Goal: Navigation & Orientation: Find specific page/section

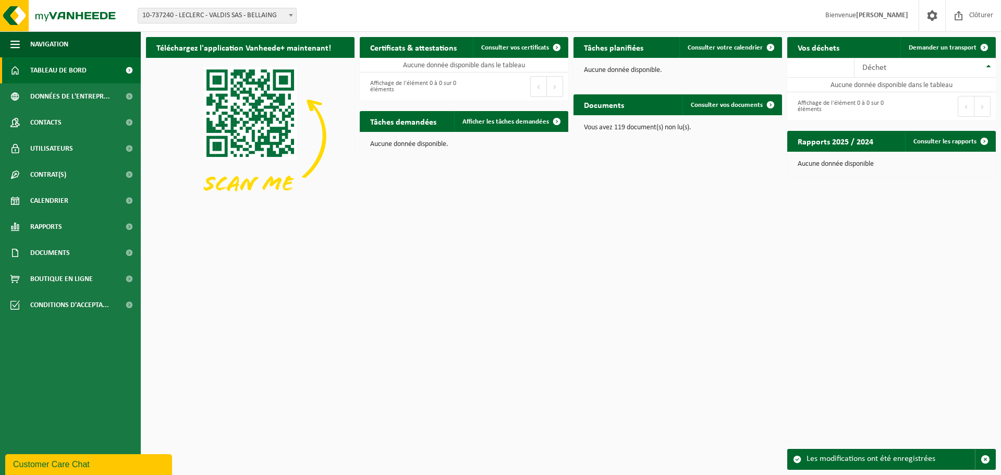
click at [215, 13] on span "10-737240 - LECLERC - VALDIS SAS - BELLAING" at bounding box center [217, 15] width 158 height 15
click at [43, 72] on span "Tableau de bord" at bounding box center [58, 70] width 56 height 26
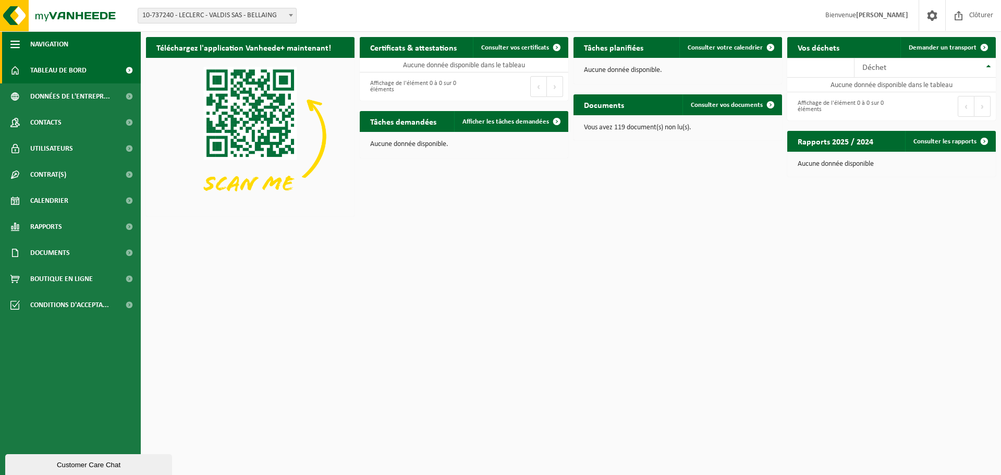
click at [47, 45] on span "Navigation" at bounding box center [49, 44] width 38 height 26
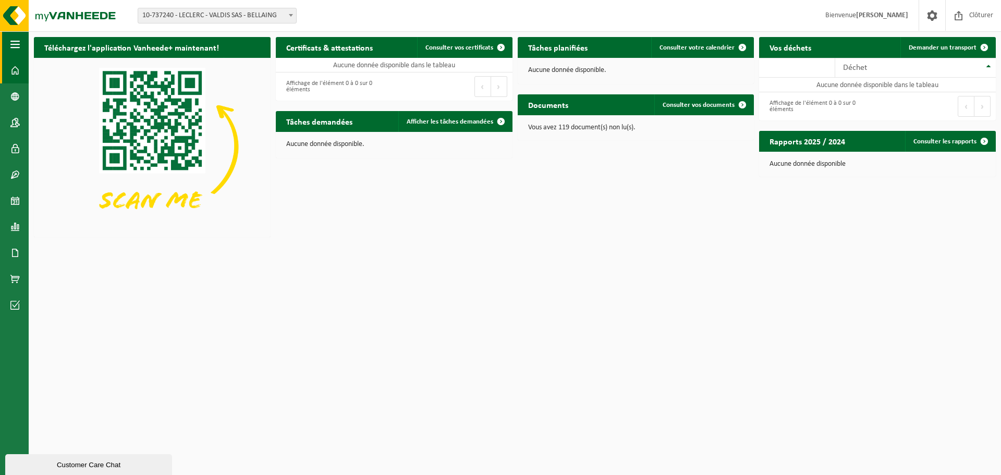
click at [17, 43] on span "button" at bounding box center [14, 44] width 9 height 26
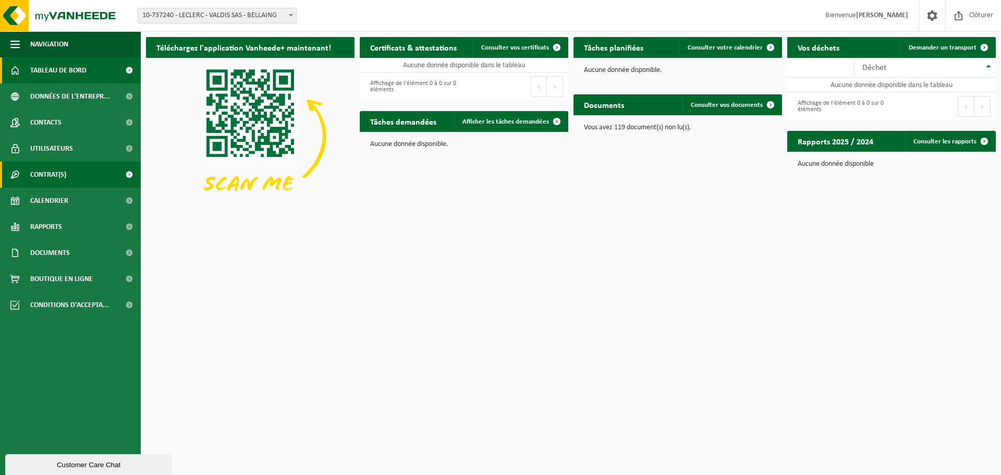
click at [63, 171] on span "Contrat(s)" at bounding box center [48, 175] width 36 height 26
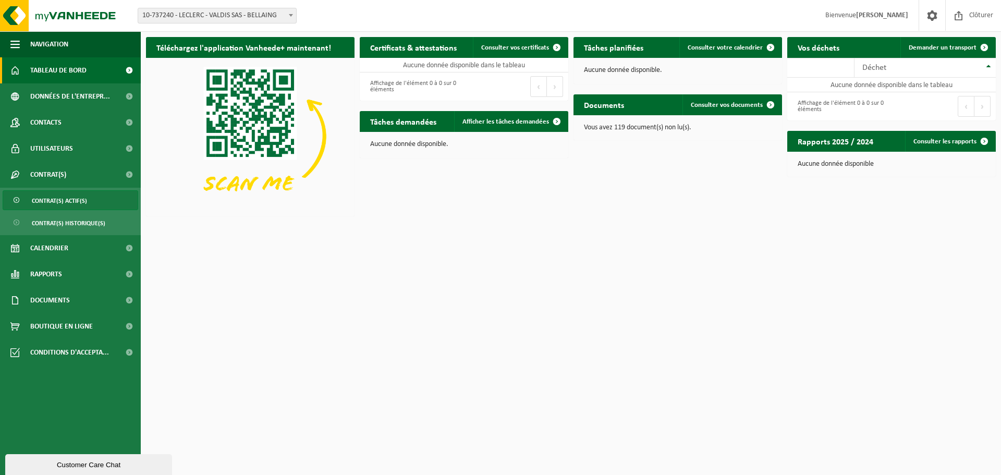
click at [69, 203] on span "Contrat(s) actif(s)" at bounding box center [59, 201] width 55 height 20
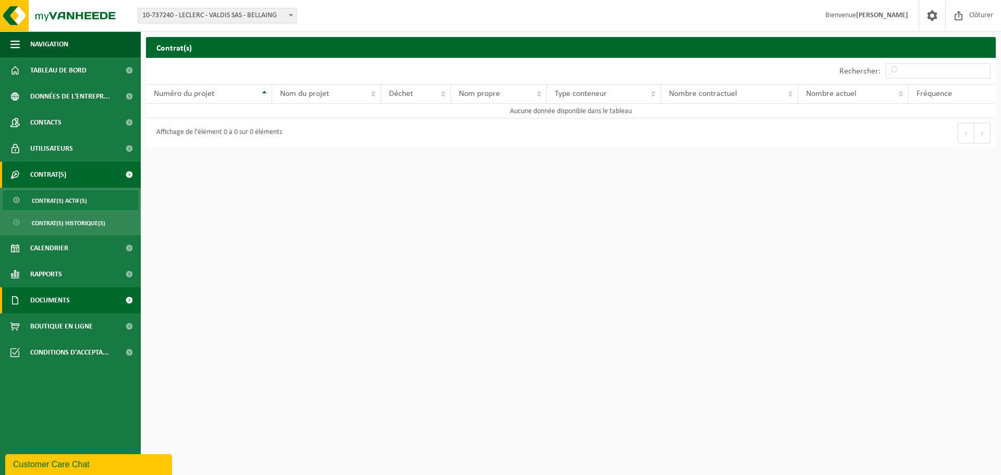
click at [76, 296] on link "Documents" at bounding box center [70, 300] width 141 height 26
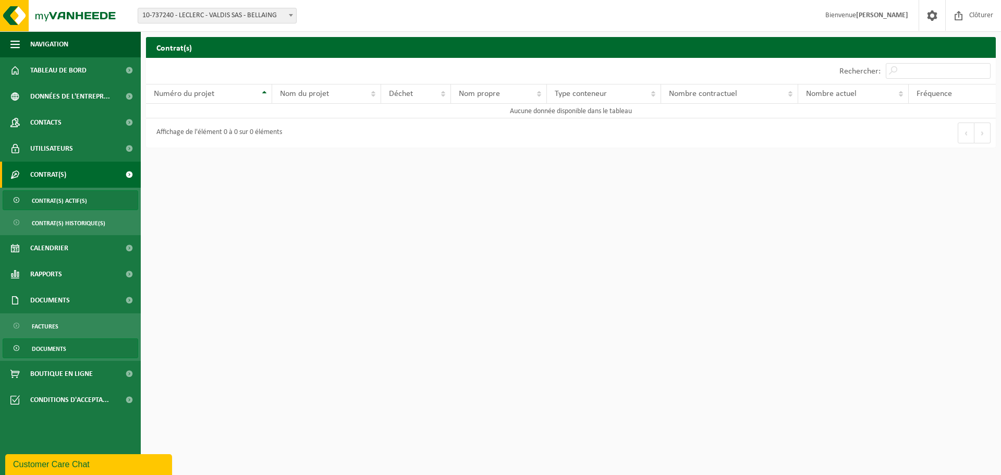
click at [55, 340] on span "Documents" at bounding box center [49, 349] width 34 height 20
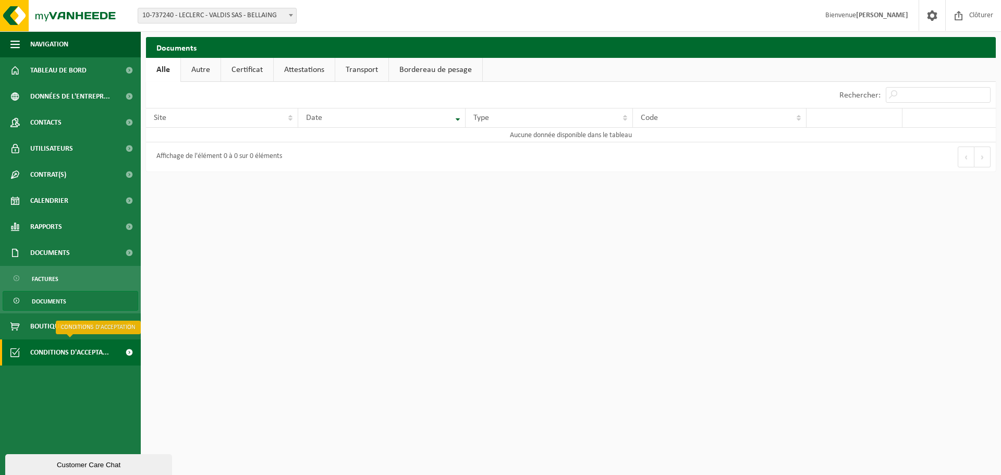
click at [69, 354] on span "Conditions d'accepta..." at bounding box center [69, 352] width 79 height 26
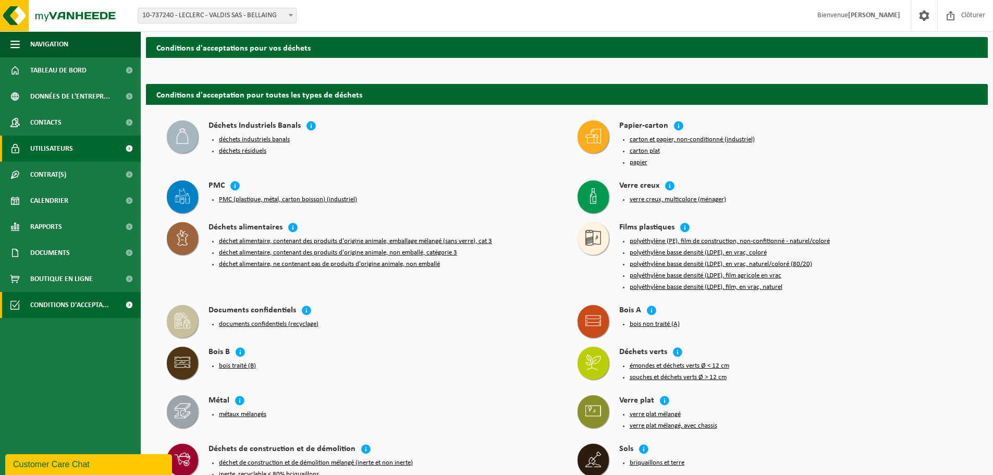
click at [42, 149] on span "Utilisateurs" at bounding box center [51, 149] width 43 height 26
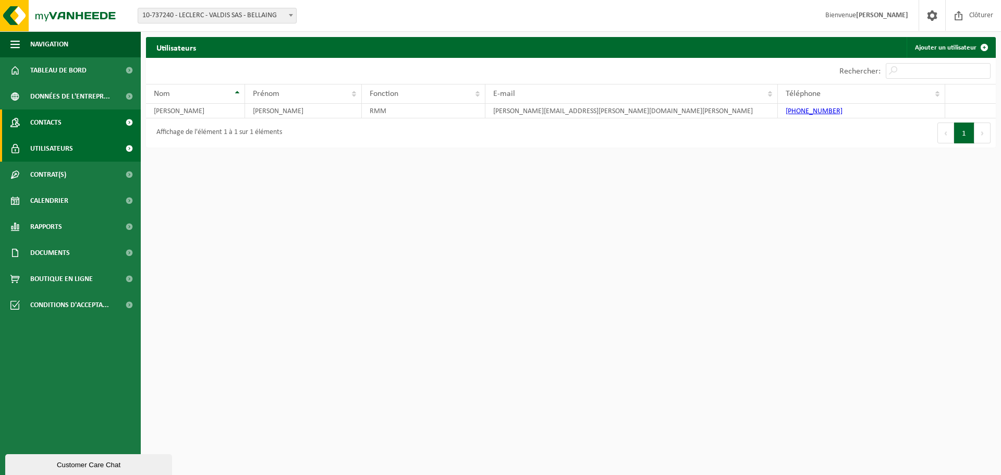
click at [50, 125] on span "Contacts" at bounding box center [45, 123] width 31 height 26
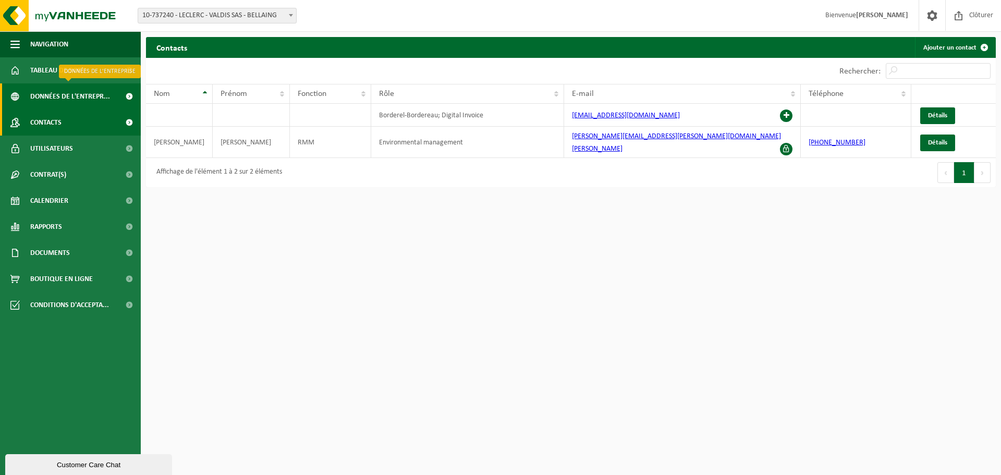
click at [46, 98] on span "Données de l'entrepr..." at bounding box center [70, 96] width 80 height 26
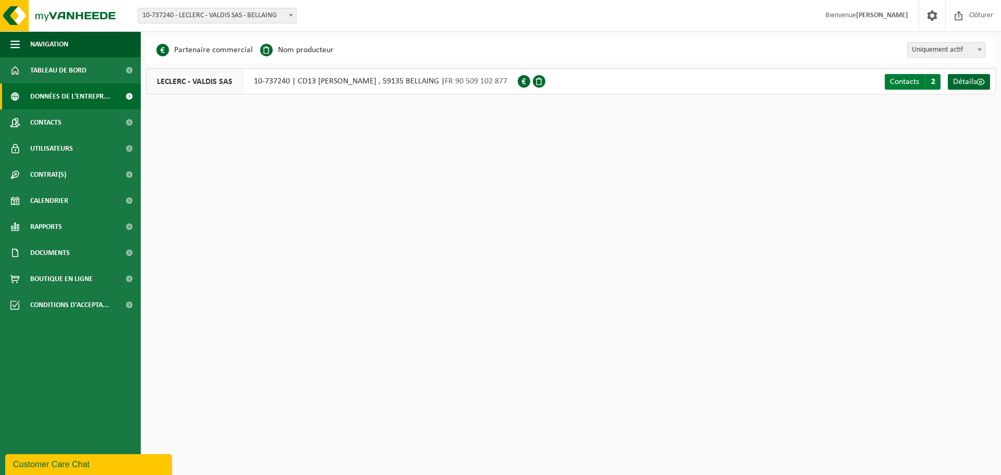
click at [897, 83] on span "Contacts" at bounding box center [904, 82] width 29 height 8
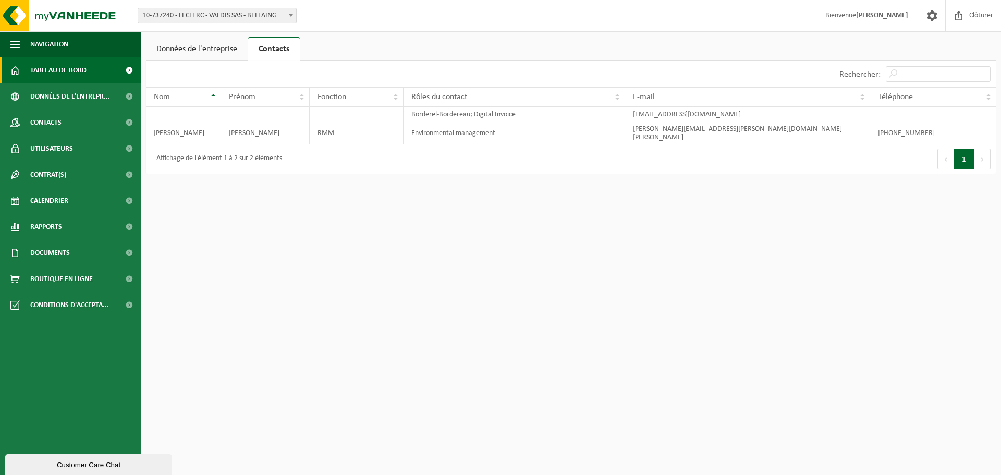
click at [58, 73] on span "Tableau de bord" at bounding box center [58, 70] width 56 height 26
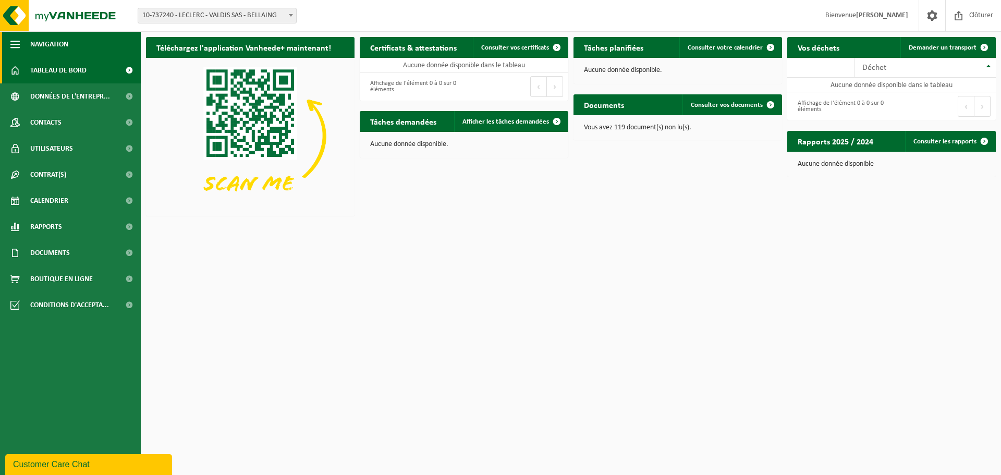
click at [17, 45] on span "button" at bounding box center [14, 44] width 9 height 26
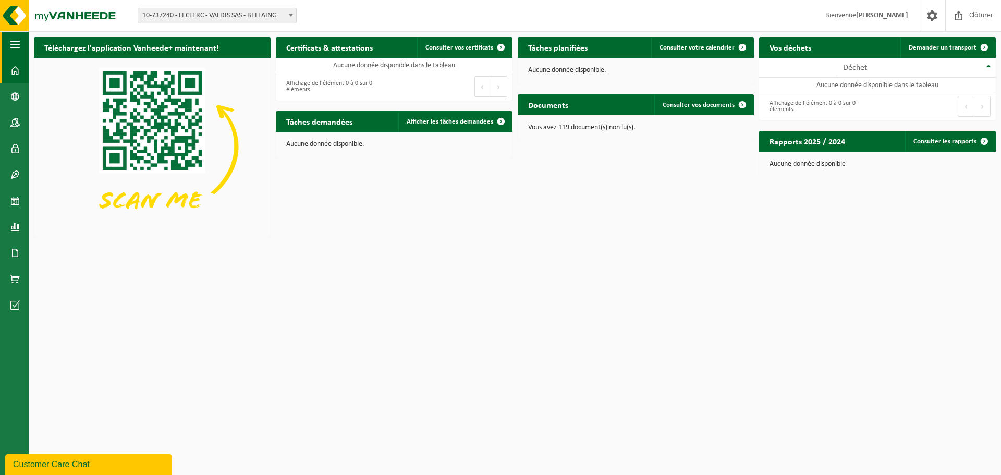
click at [17, 45] on span "button" at bounding box center [14, 44] width 9 height 26
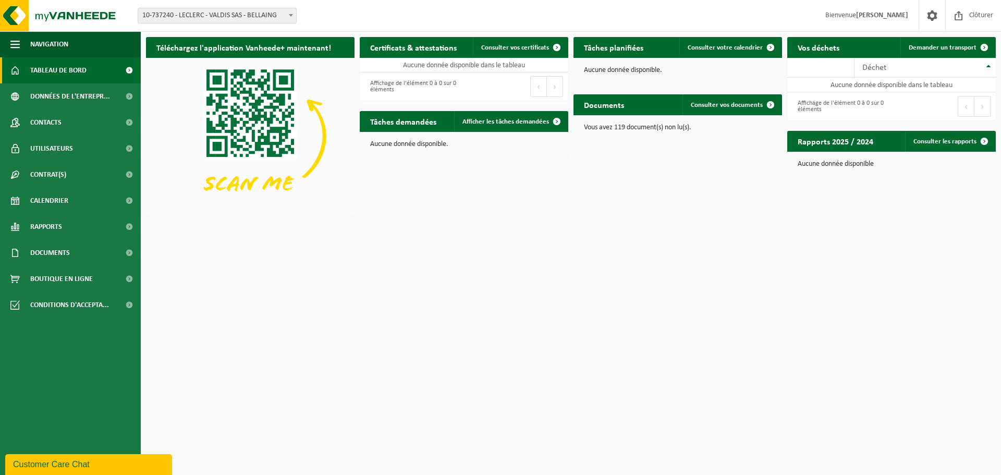
click at [193, 15] on span "10-737240 - LECLERC - VALDIS SAS - BELLAING" at bounding box center [217, 15] width 158 height 15
click at [222, 20] on span "10-737240 - LECLERC - VALDIS SAS - BELLAING" at bounding box center [217, 15] width 158 height 15
click at [930, 20] on span at bounding box center [933, 15] width 16 height 31
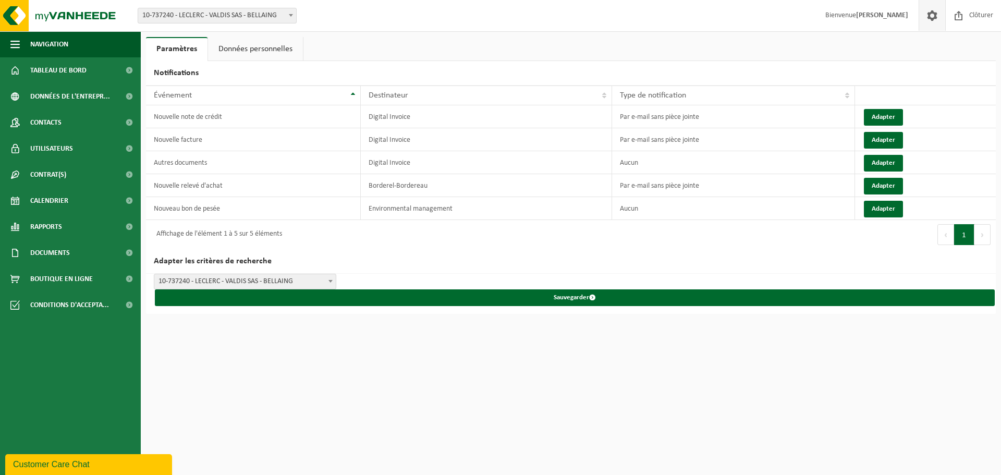
click at [322, 277] on span "10-737240 - LECLERC - VALDIS SAS - BELLAING" at bounding box center [244, 281] width 181 height 15
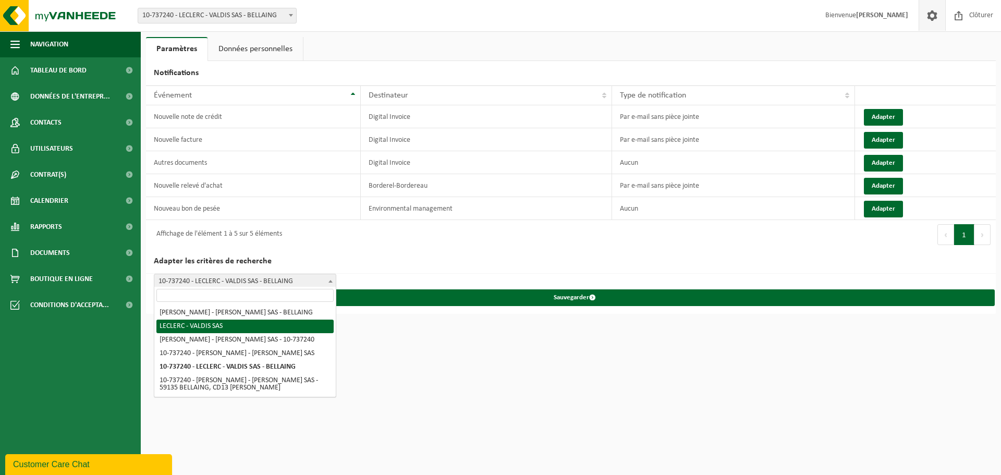
select select "1"
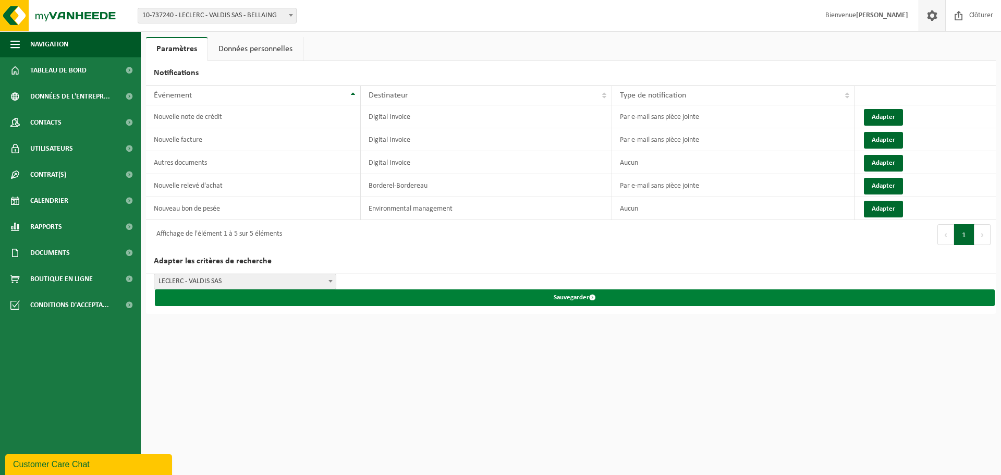
click at [587, 298] on button "Sauvegarder" at bounding box center [575, 297] width 840 height 17
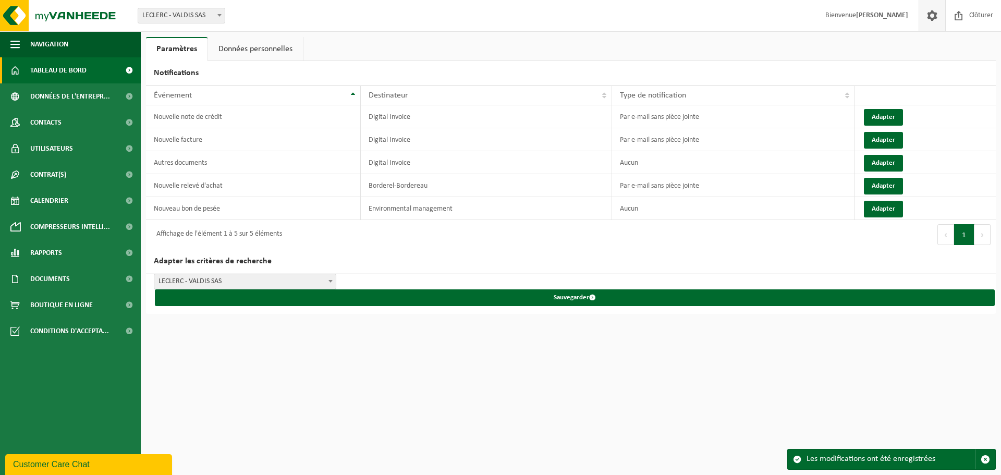
click at [65, 70] on span "Tableau de bord" at bounding box center [58, 70] width 56 height 26
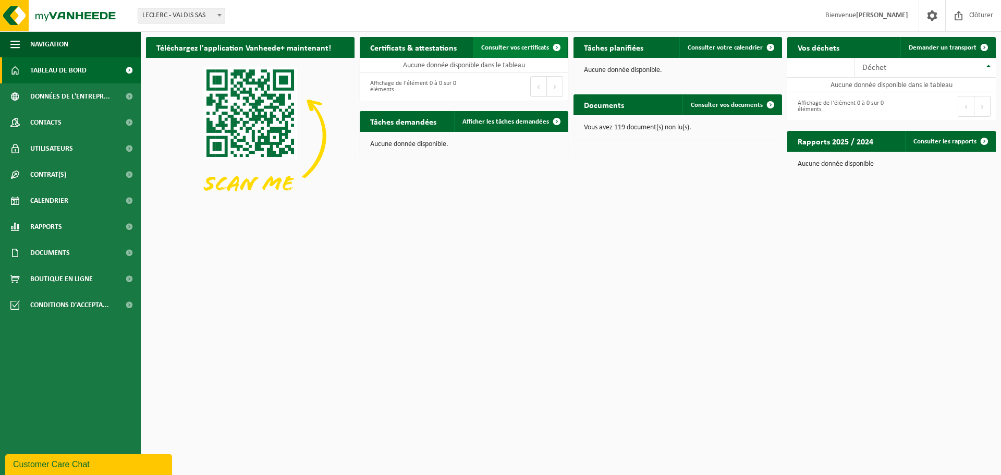
click at [519, 46] on span "Consulter vos certificats" at bounding box center [515, 47] width 68 height 7
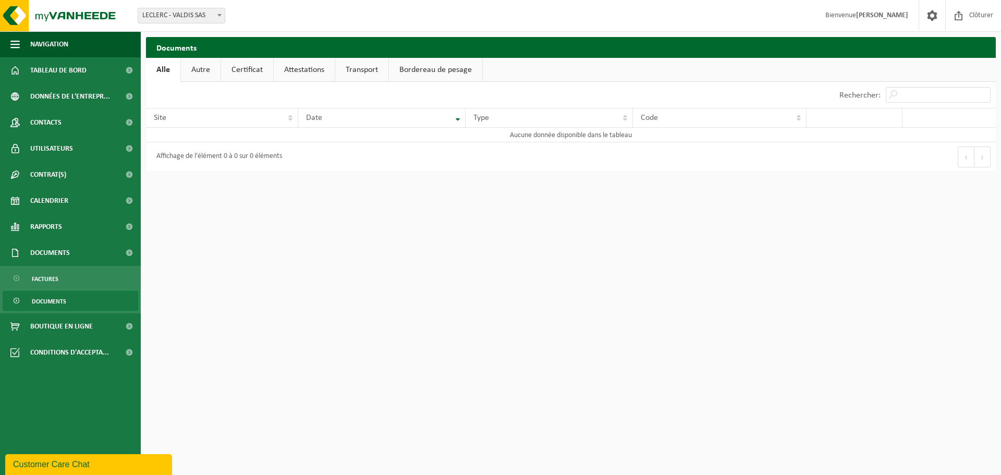
click at [199, 72] on link "Autre" at bounding box center [201, 70] width 40 height 24
click at [235, 69] on link "Certificat" at bounding box center [248, 70] width 52 height 24
click at [295, 71] on link "Attestations" at bounding box center [304, 70] width 61 height 24
click at [369, 67] on link "Transport" at bounding box center [363, 70] width 53 height 24
click at [439, 68] on link "Bordereau de pesage" at bounding box center [437, 70] width 93 height 24
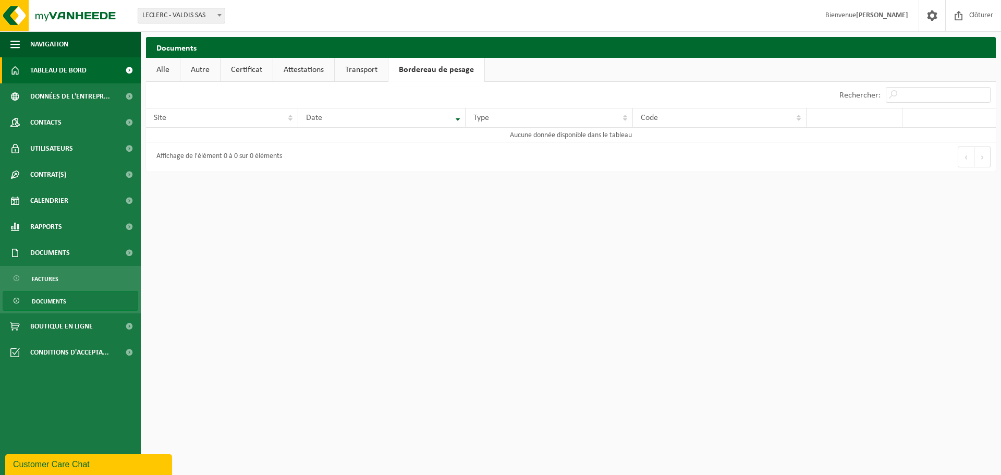
click at [56, 68] on span "Tableau de bord" at bounding box center [58, 70] width 56 height 26
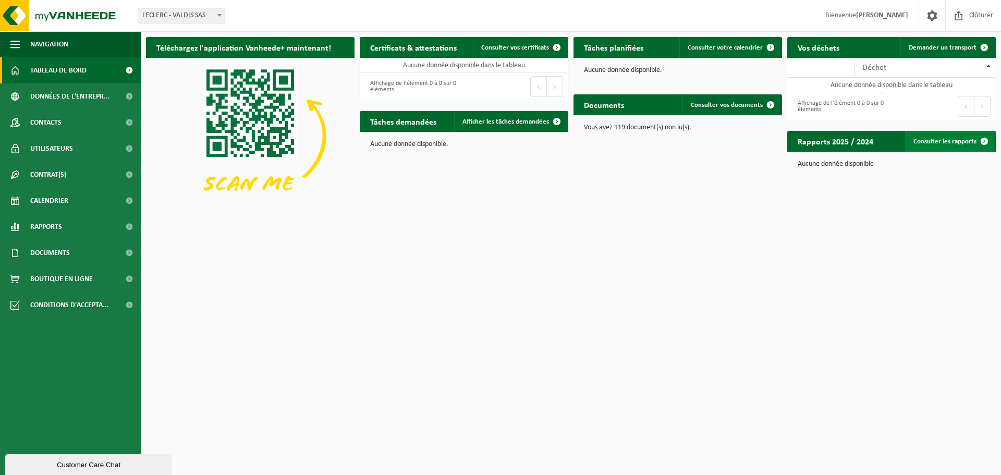
click at [961, 139] on link "Consulter les rapports" at bounding box center [950, 141] width 90 height 21
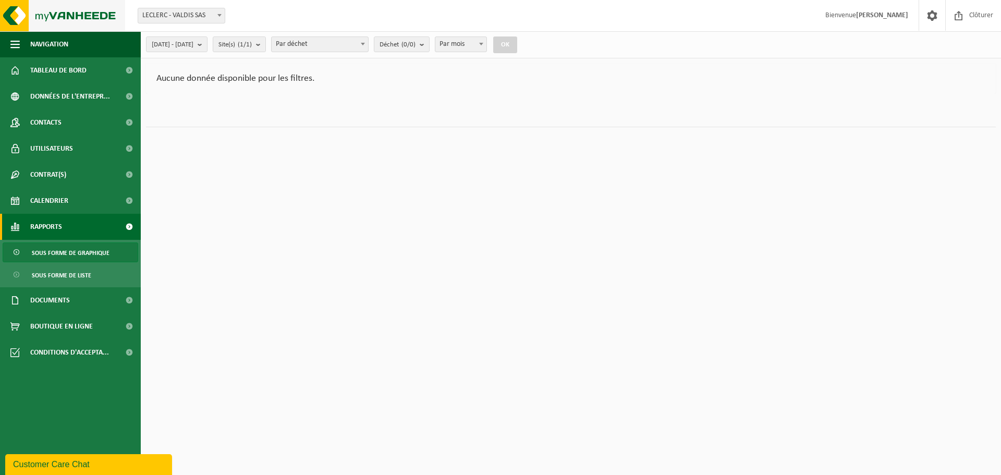
click at [11, 19] on img at bounding box center [62, 15] width 125 height 31
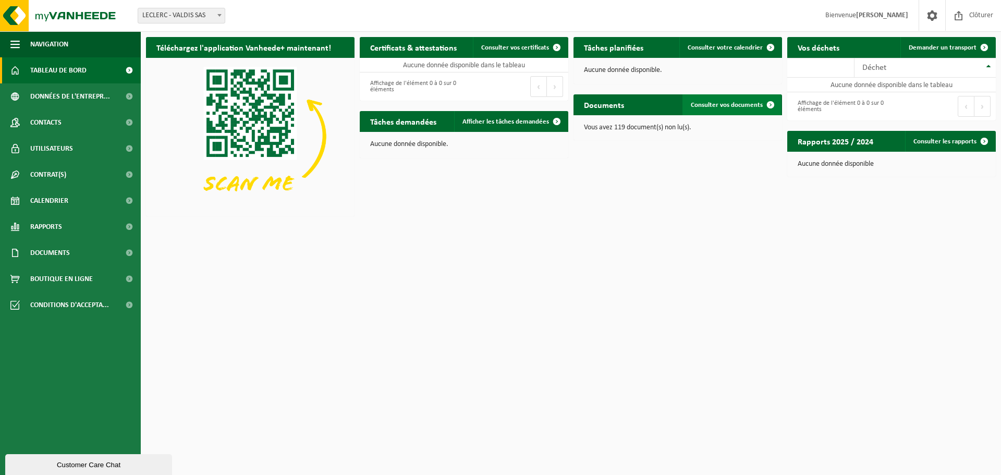
click at [730, 104] on span "Consulter vos documents" at bounding box center [727, 105] width 72 height 7
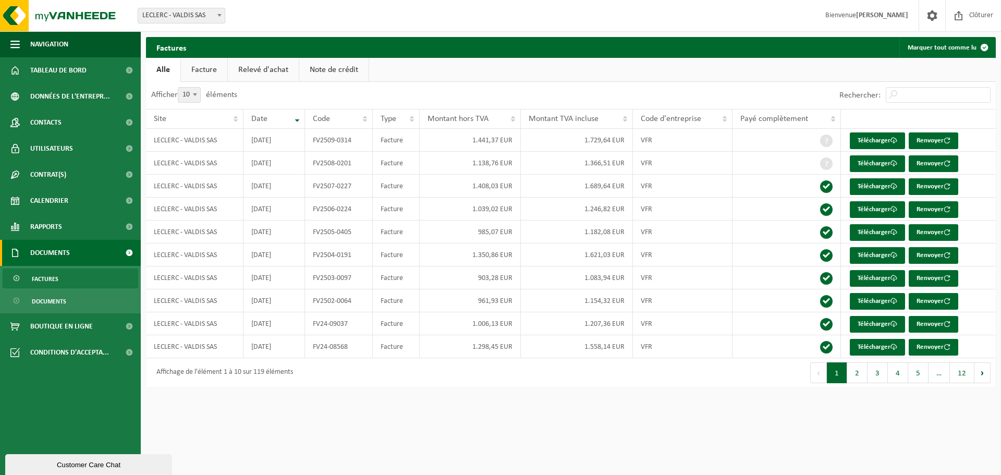
click at [342, 71] on link "Note de crédit" at bounding box center [333, 70] width 69 height 24
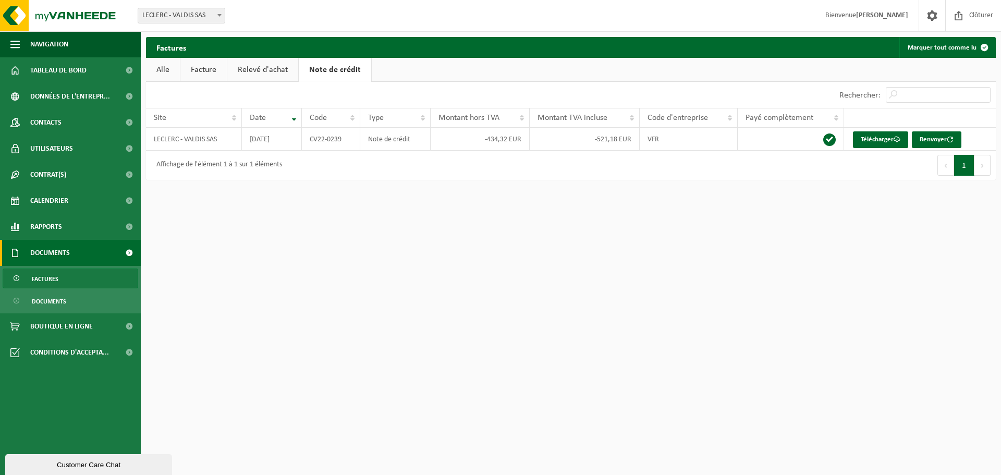
click at [257, 70] on link "Relevé d'achat" at bounding box center [262, 70] width 71 height 24
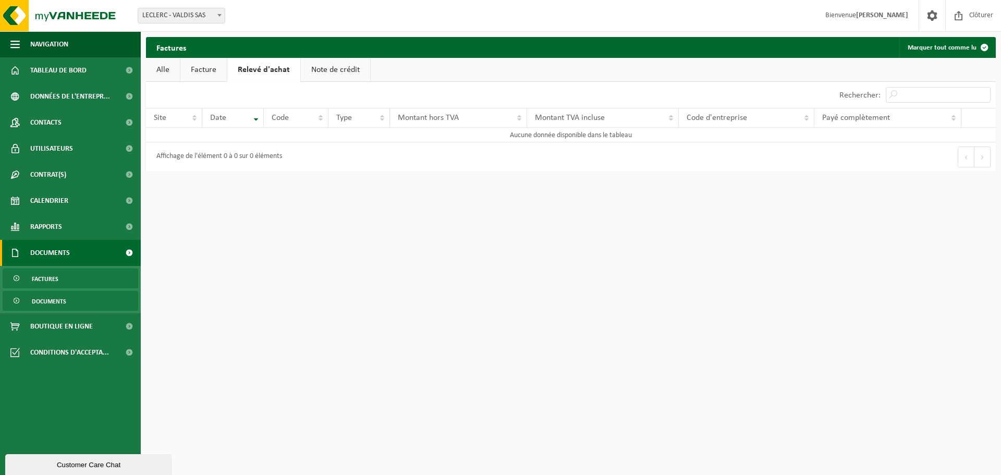
click at [59, 299] on span "Documents" at bounding box center [49, 302] width 34 height 20
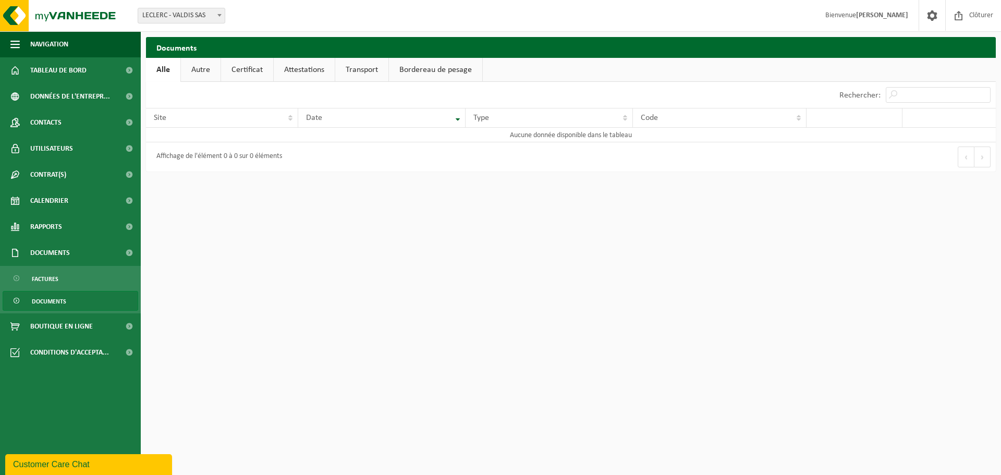
click at [199, 68] on link "Autre" at bounding box center [201, 70] width 40 height 24
click at [256, 67] on link "Certificat" at bounding box center [248, 70] width 52 height 24
click at [286, 67] on link "Attestations" at bounding box center [304, 70] width 61 height 24
click at [347, 66] on link "Transport" at bounding box center [363, 70] width 53 height 24
click at [431, 66] on link "Bordereau de pesage" at bounding box center [437, 70] width 93 height 24
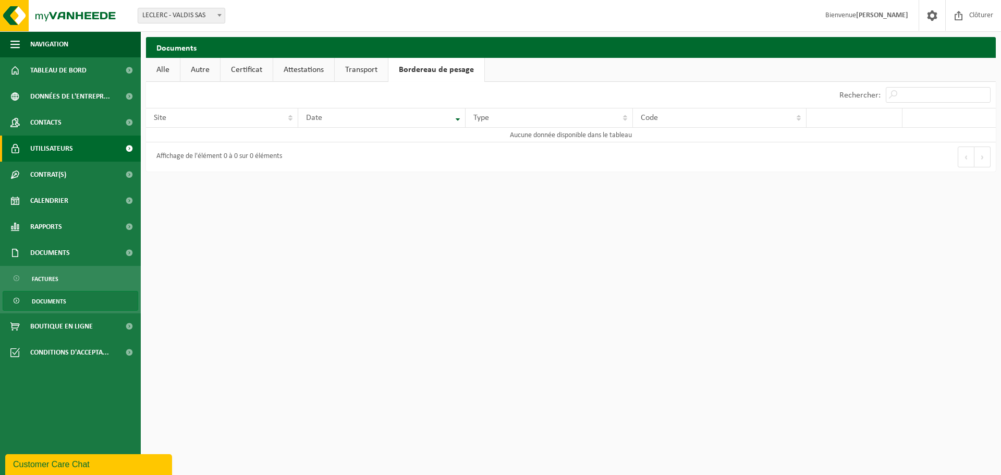
click at [64, 152] on span "Utilisateurs" at bounding box center [51, 149] width 43 height 26
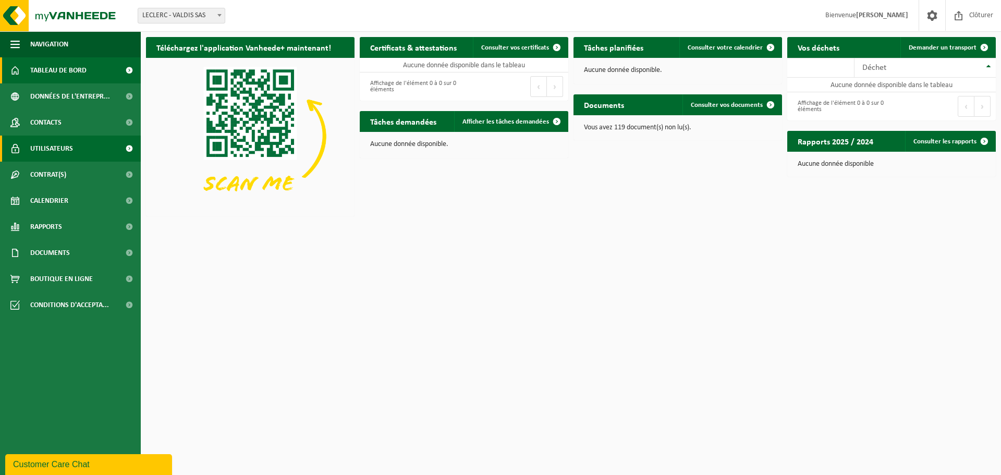
click at [59, 147] on span "Utilisateurs" at bounding box center [51, 149] width 43 height 26
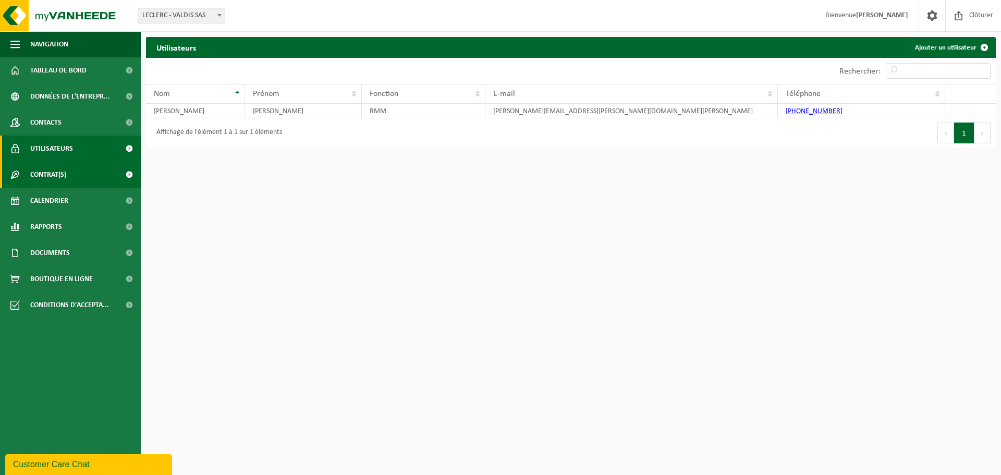
click at [46, 175] on span "Contrat(s)" at bounding box center [48, 175] width 36 height 26
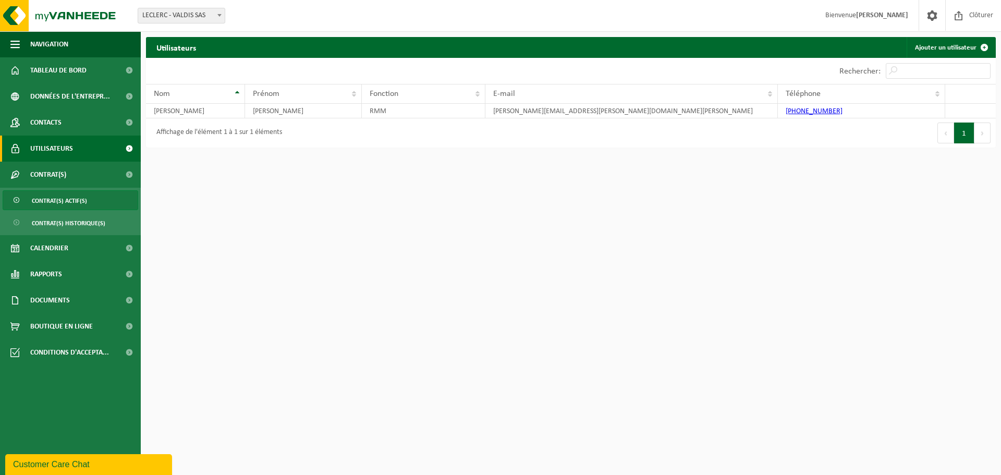
click at [62, 204] on span "Contrat(s) actif(s)" at bounding box center [59, 201] width 55 height 20
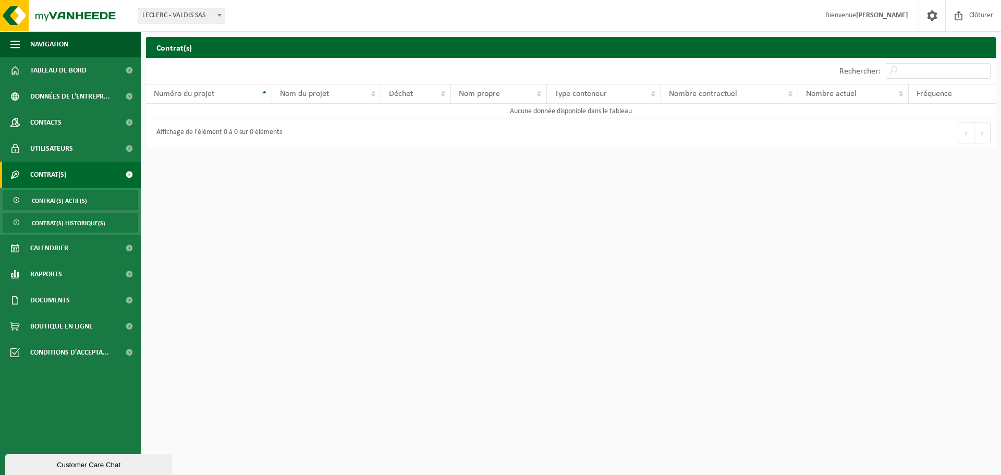
click at [64, 223] on span "Contrat(s) historique(s)" at bounding box center [69, 223] width 74 height 20
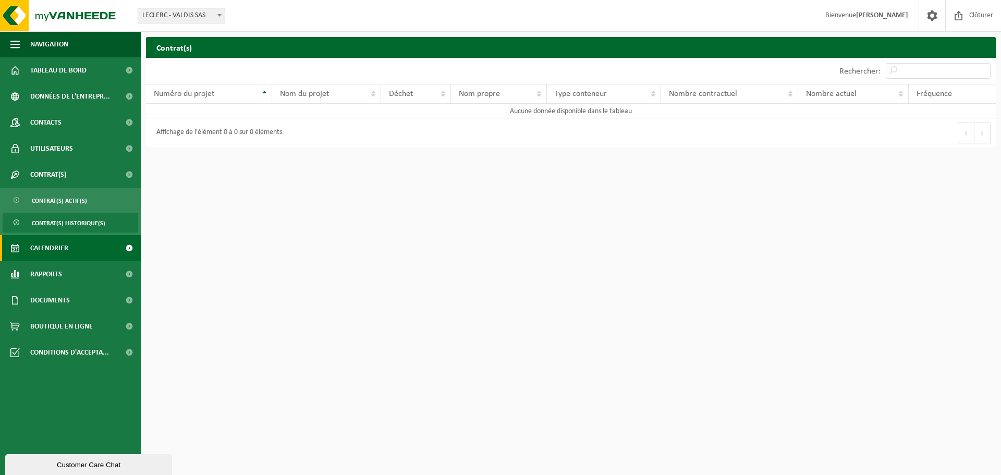
click at [51, 247] on span "Calendrier" at bounding box center [49, 248] width 38 height 26
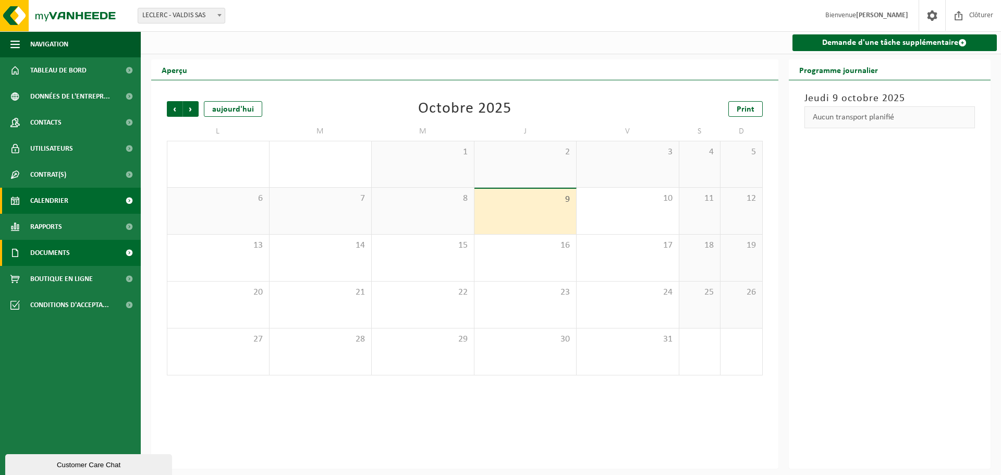
click at [51, 247] on span "Documents" at bounding box center [50, 253] width 40 height 26
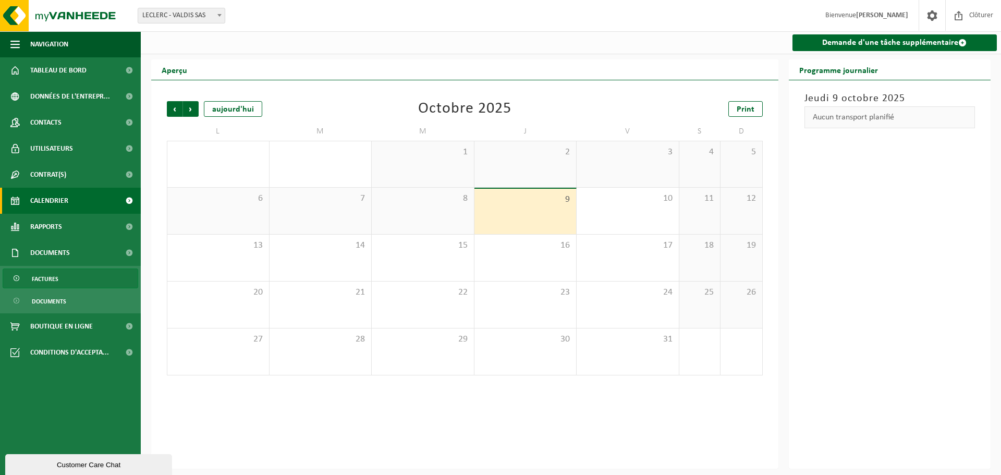
click at [50, 276] on span "Factures" at bounding box center [45, 279] width 27 height 20
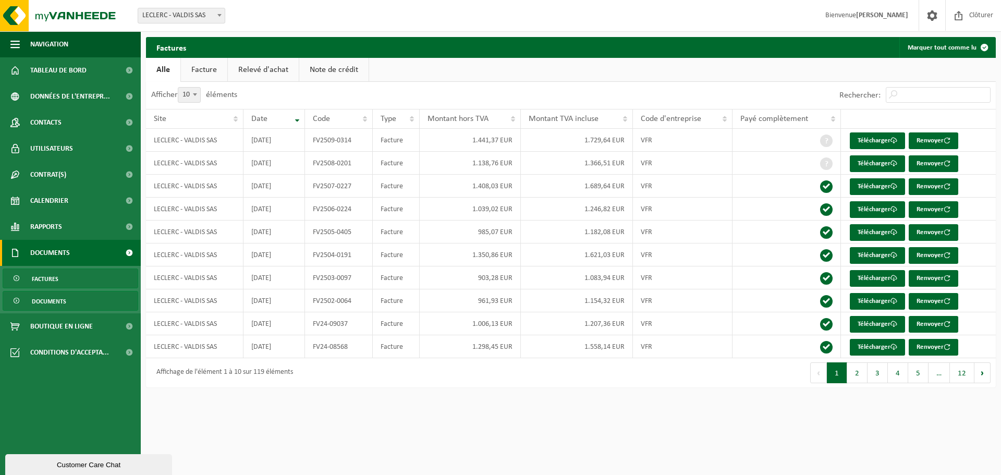
click at [46, 297] on span "Documents" at bounding box center [49, 302] width 34 height 20
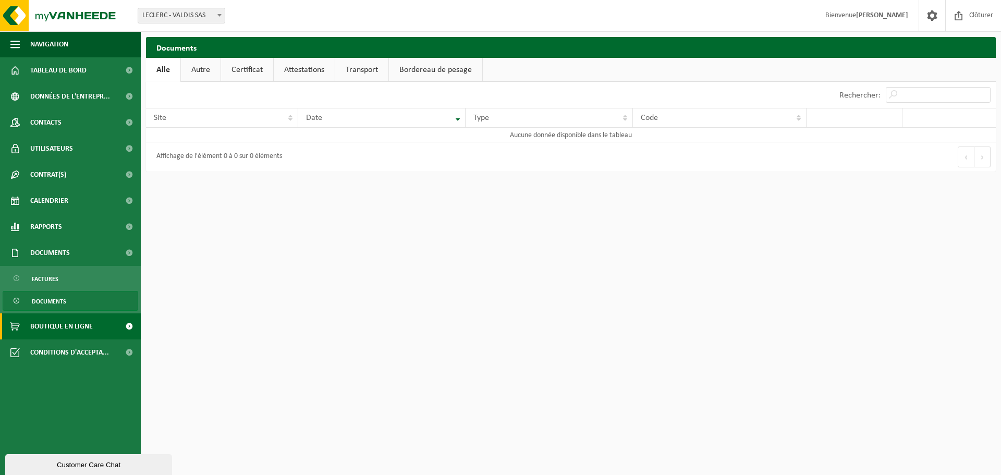
click at [53, 322] on span "Boutique en ligne" at bounding box center [61, 326] width 63 height 26
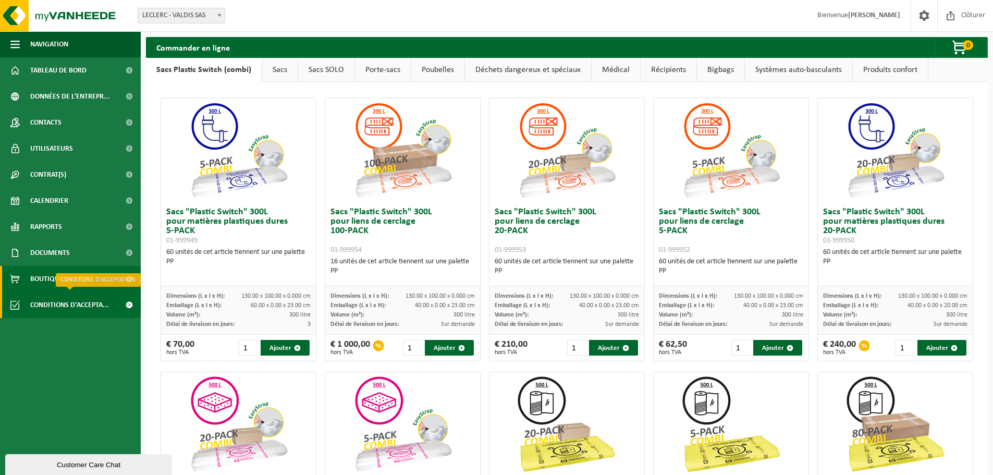
click at [60, 307] on span "Conditions d'accepta..." at bounding box center [69, 305] width 79 height 26
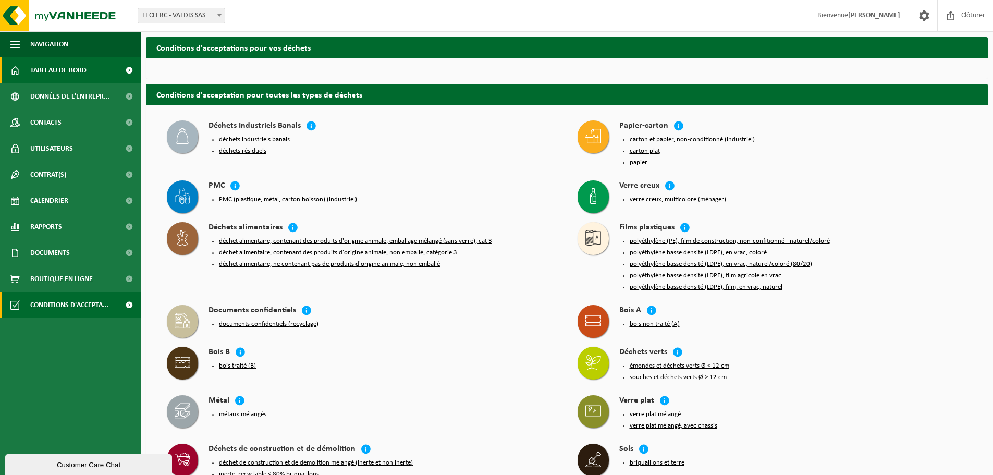
click at [31, 72] on span "Tableau de bord" at bounding box center [58, 70] width 56 height 26
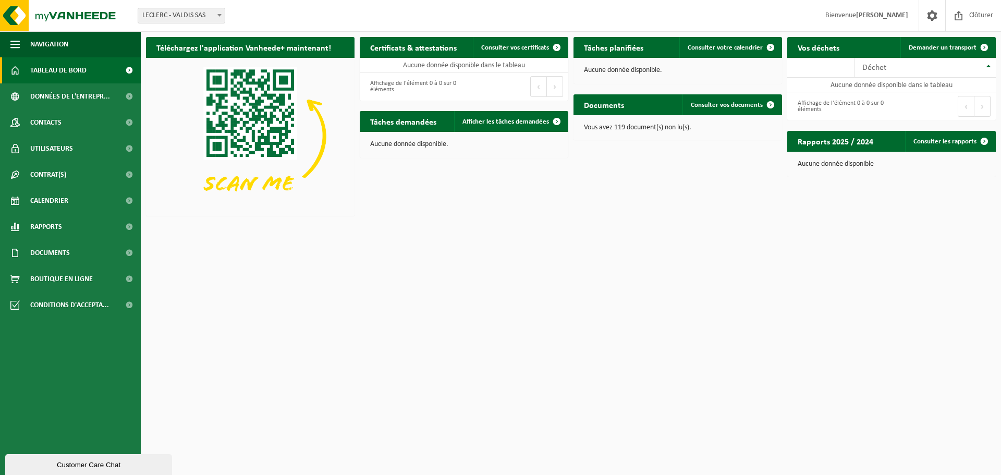
click at [270, 111] on img at bounding box center [250, 136] width 209 height 156
